Goal: Task Accomplishment & Management: Use online tool/utility

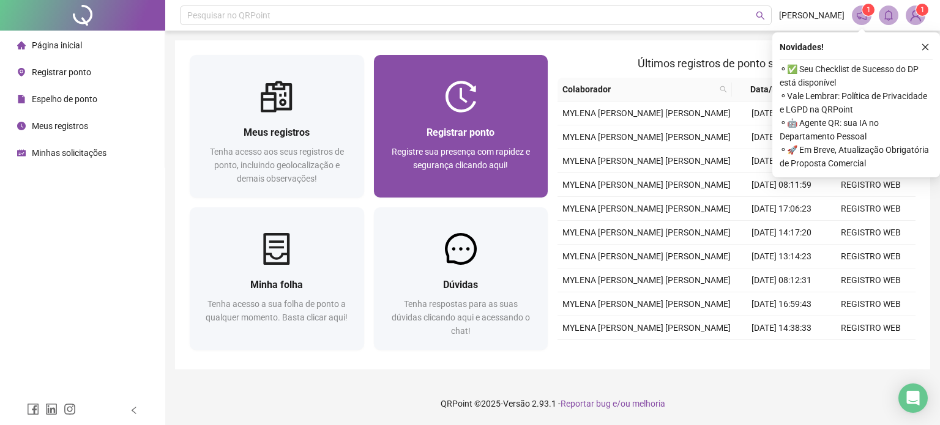
click at [394, 127] on div "Registrar ponto" at bounding box center [461, 132] width 145 height 15
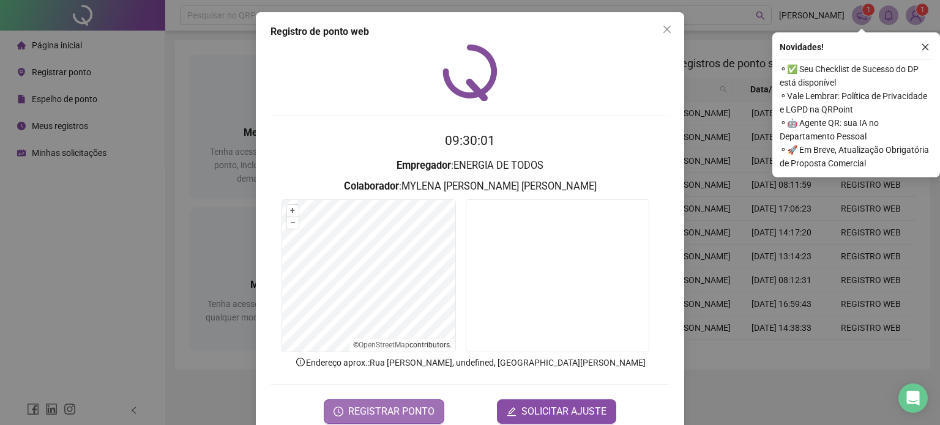
click at [391, 401] on button "REGISTRAR PONTO" at bounding box center [384, 412] width 121 height 24
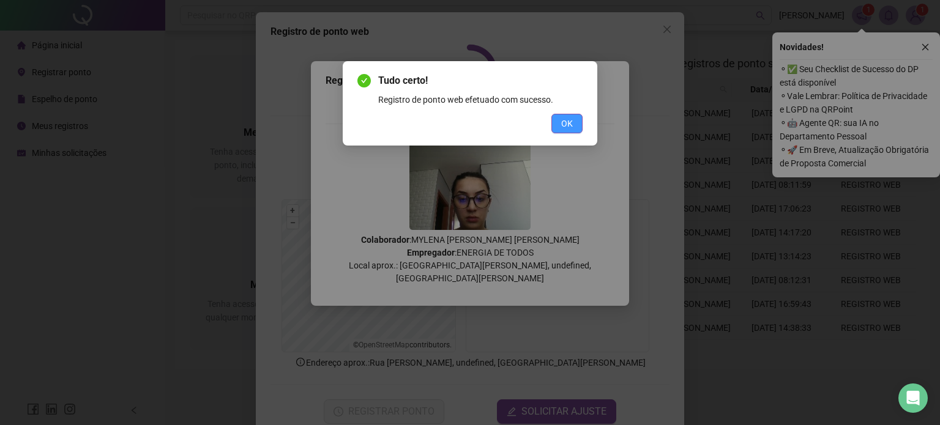
click at [570, 127] on span "OK" at bounding box center [567, 123] width 12 height 13
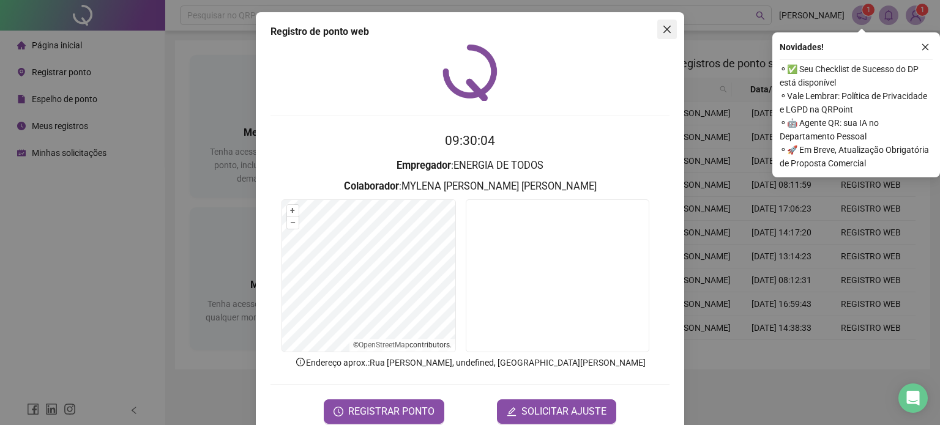
click at [668, 34] on span "Close" at bounding box center [667, 29] width 20 height 10
